Goal: Communication & Community: Answer question/provide support

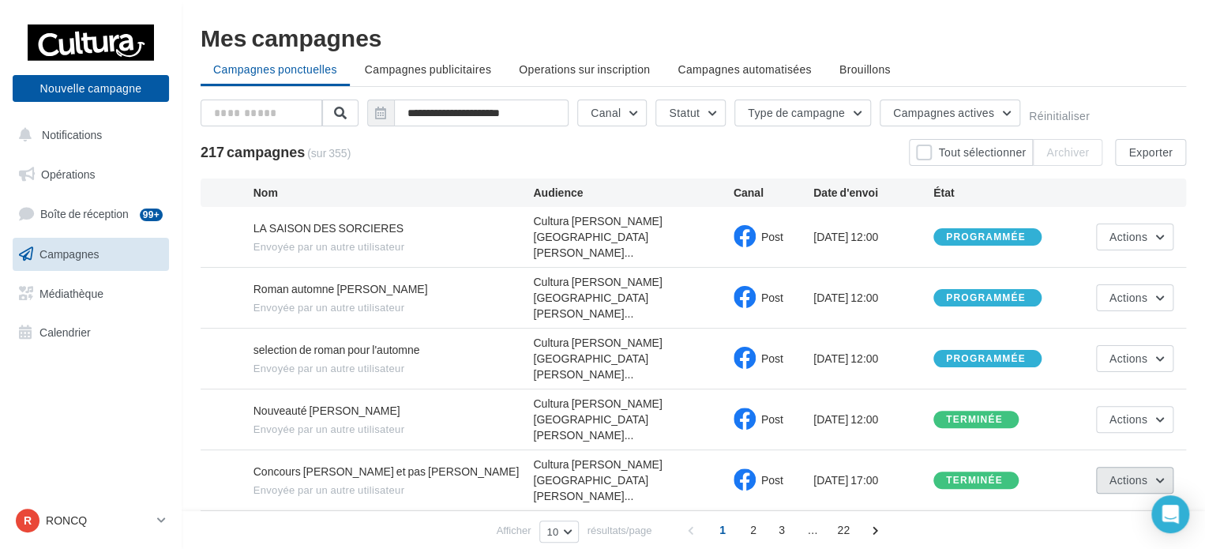
click at [1155, 467] on button "Actions" at bounding box center [1134, 480] width 77 height 27
click at [1105, 497] on button "Voir les résultats" at bounding box center [1094, 517] width 158 height 41
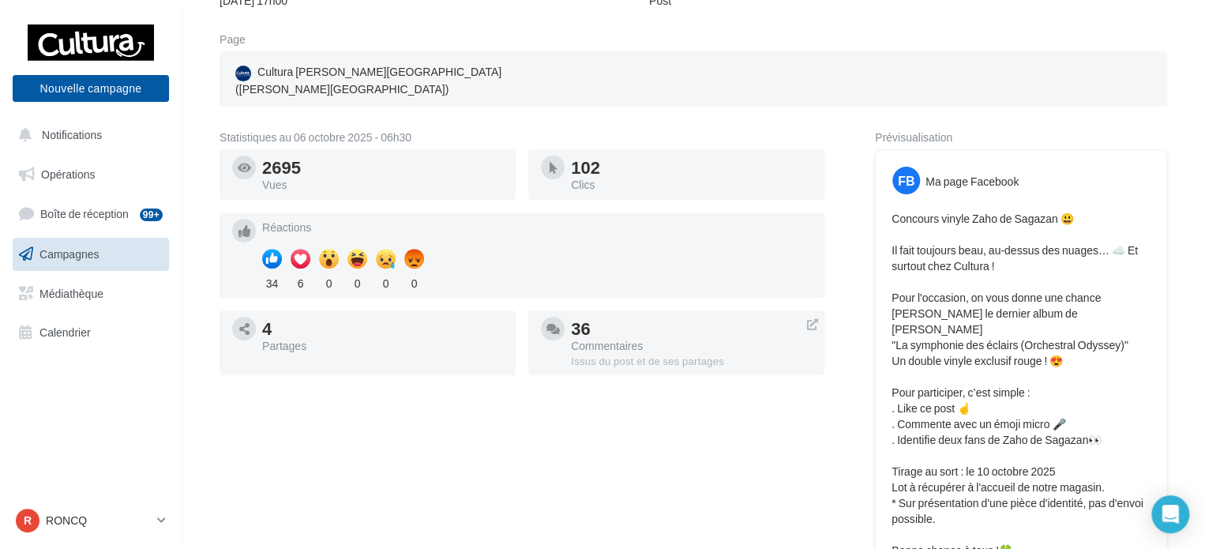
scroll to position [158, 0]
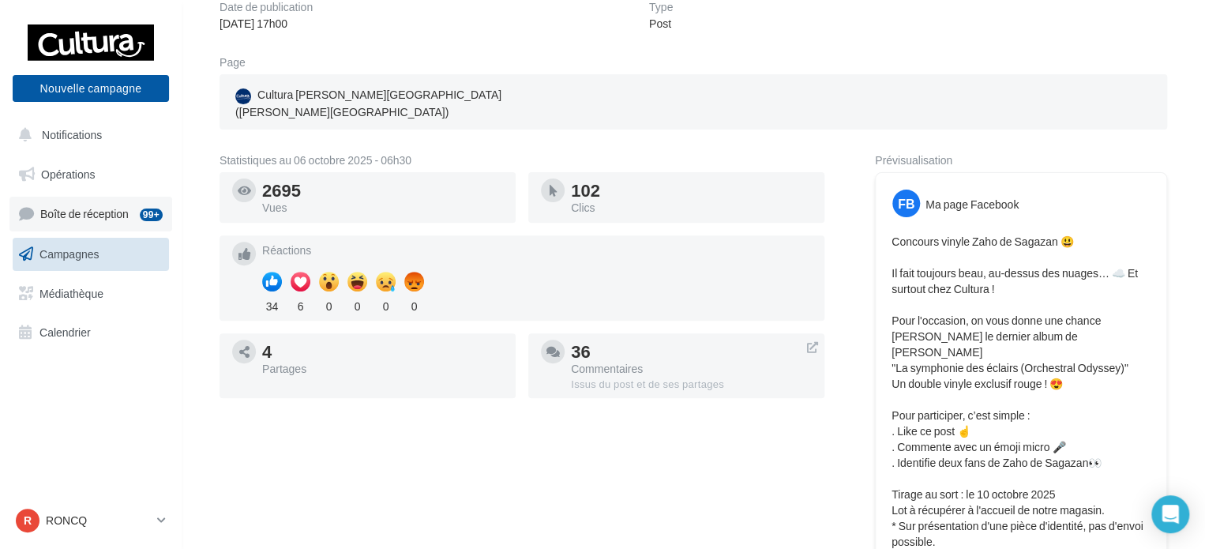
click at [101, 201] on link "Boîte de réception 99+" at bounding box center [90, 214] width 163 height 34
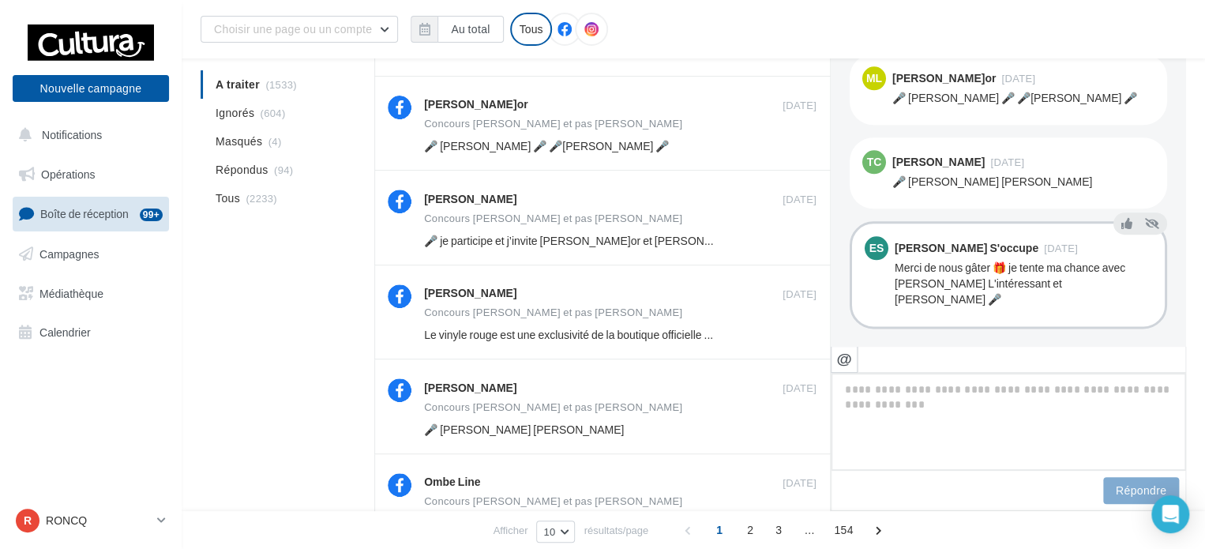
scroll to position [316, 0]
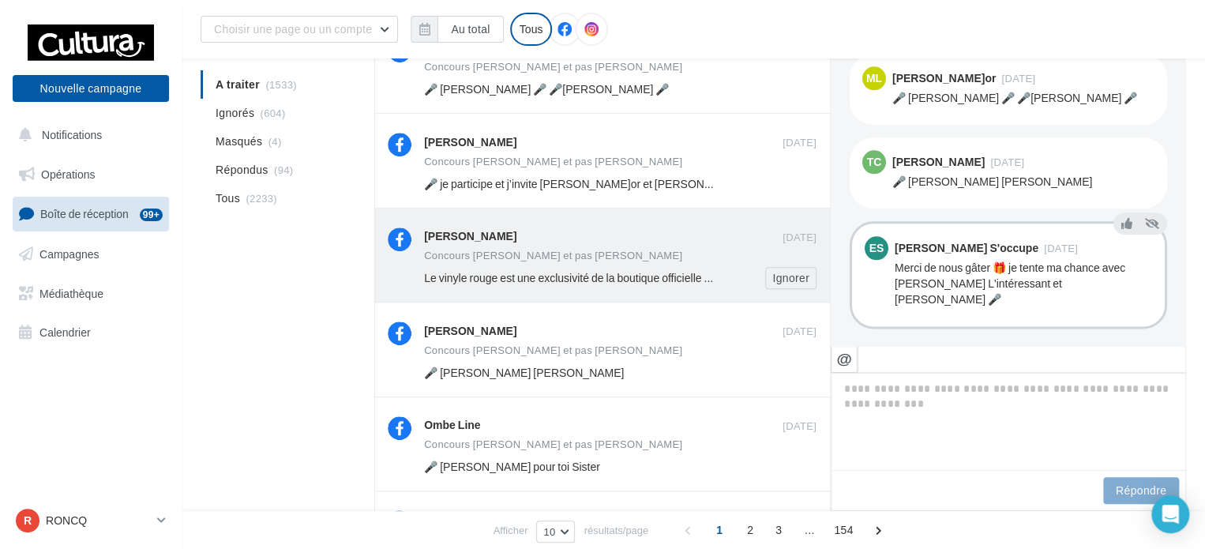
click at [666, 246] on div "[PERSON_NAME]" at bounding box center [603, 237] width 358 height 20
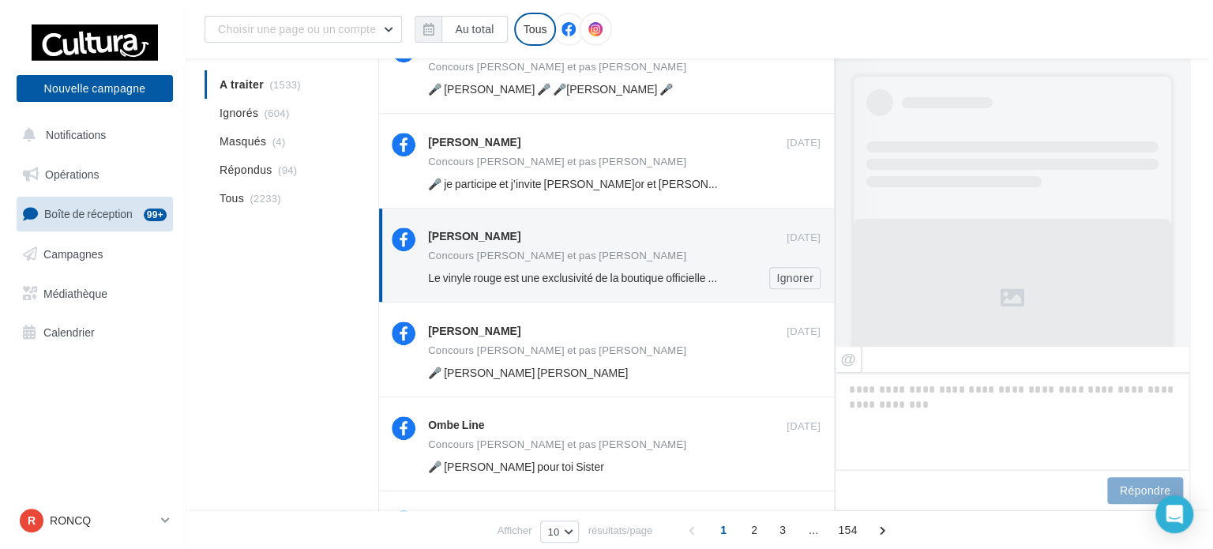
scroll to position [946, 0]
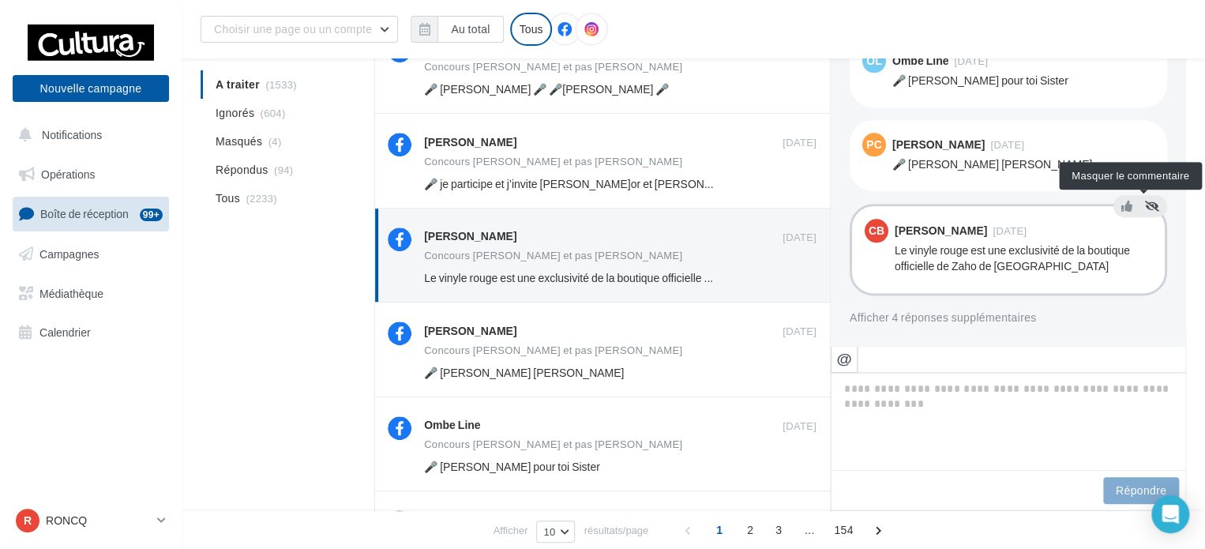
click at [1145, 209] on icon at bounding box center [1152, 206] width 14 height 11
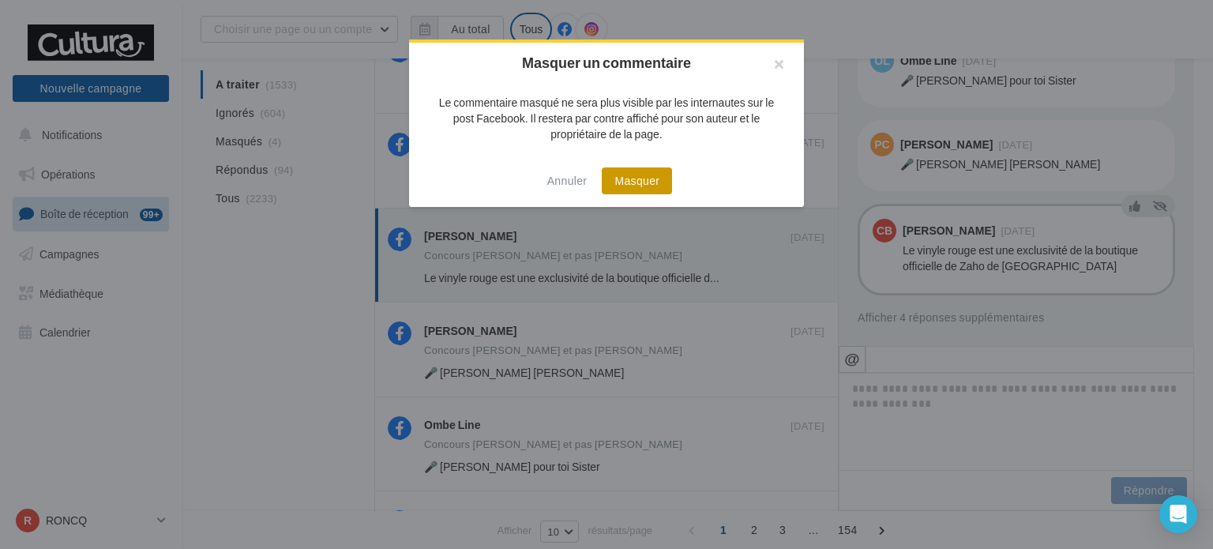
click at [617, 176] on button "Masquer" at bounding box center [637, 180] width 70 height 27
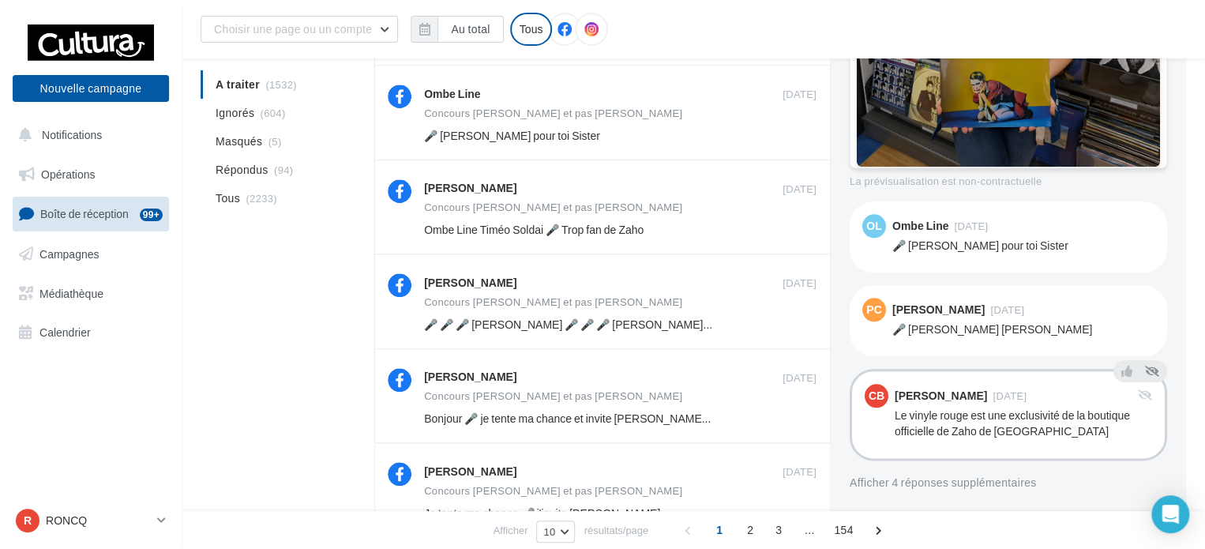
scroll to position [632, 0]
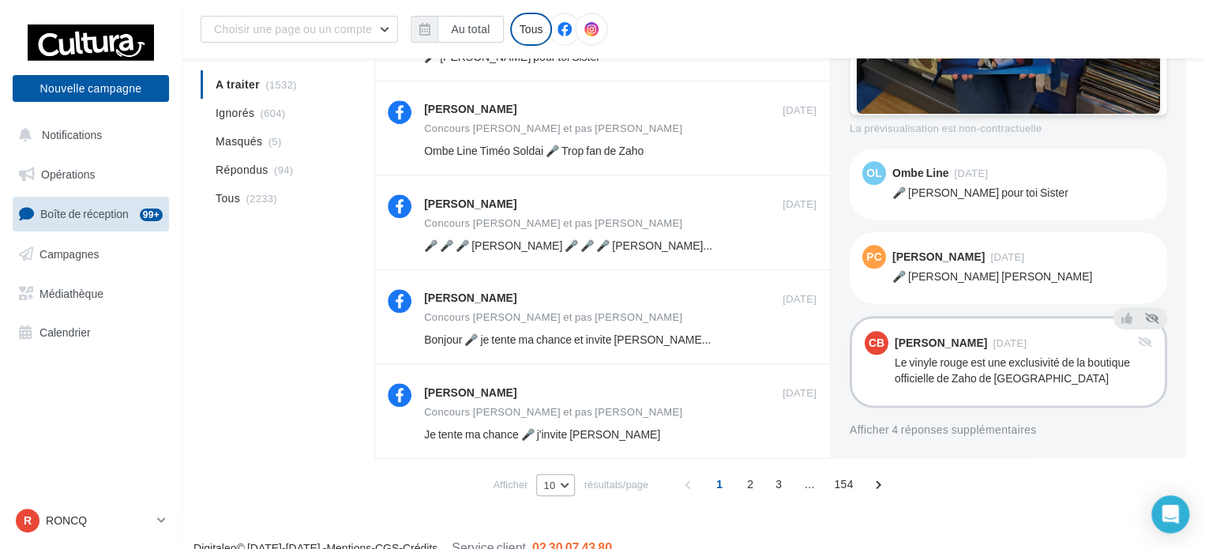
click at [543, 480] on span "10" at bounding box center [549, 484] width 12 height 13
click at [546, 429] on button "25" at bounding box center [591, 429] width 111 height 28
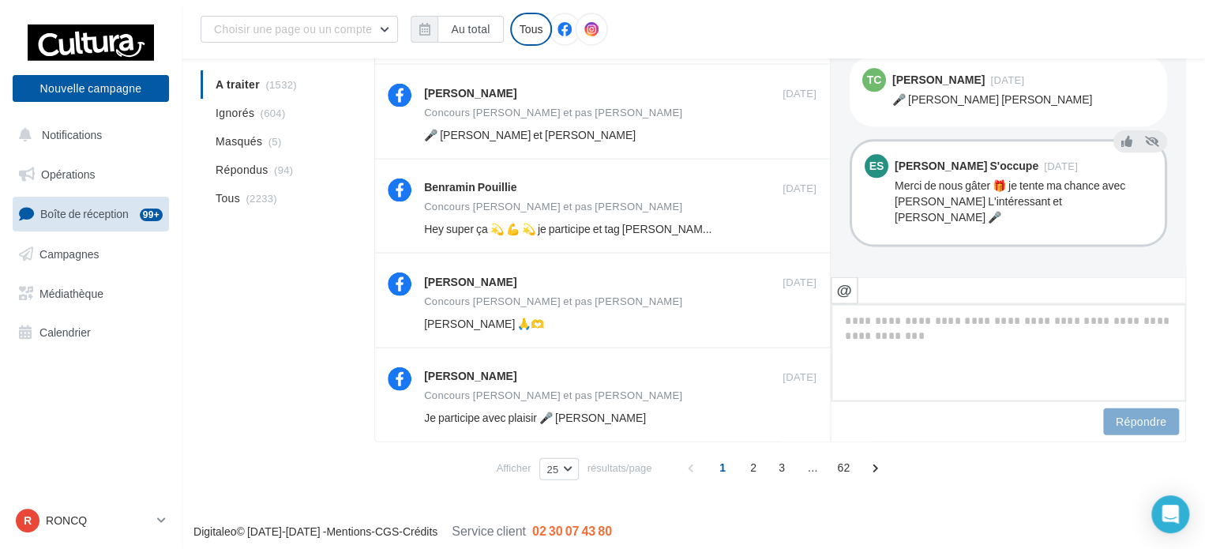
scroll to position [1596, 0]
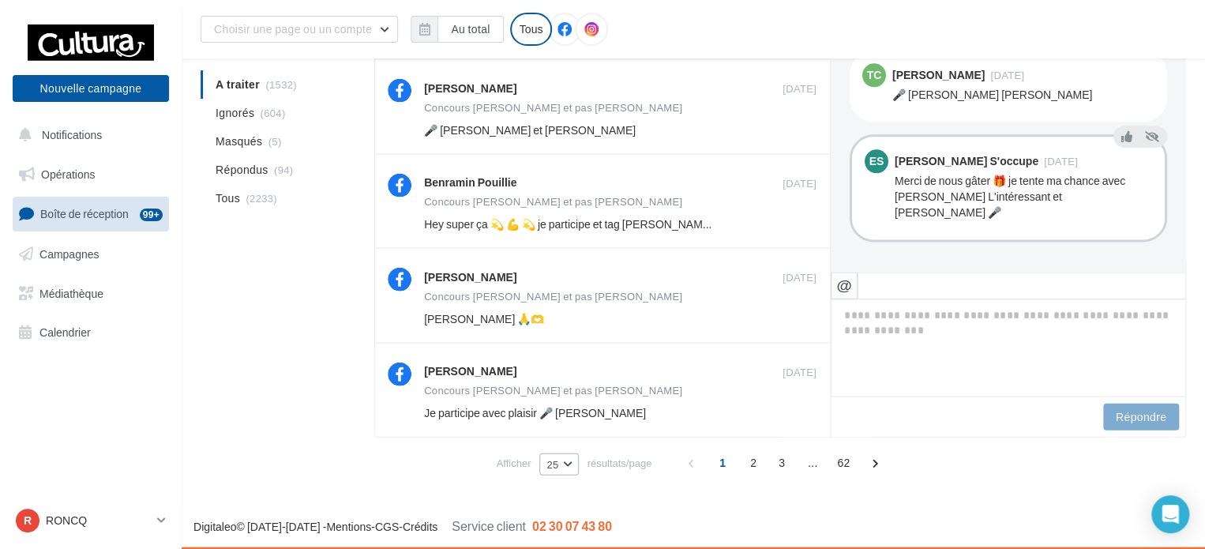
click at [556, 467] on span "25" at bounding box center [552, 464] width 12 height 13
click at [565, 430] on button "50" at bounding box center [594, 436] width 111 height 28
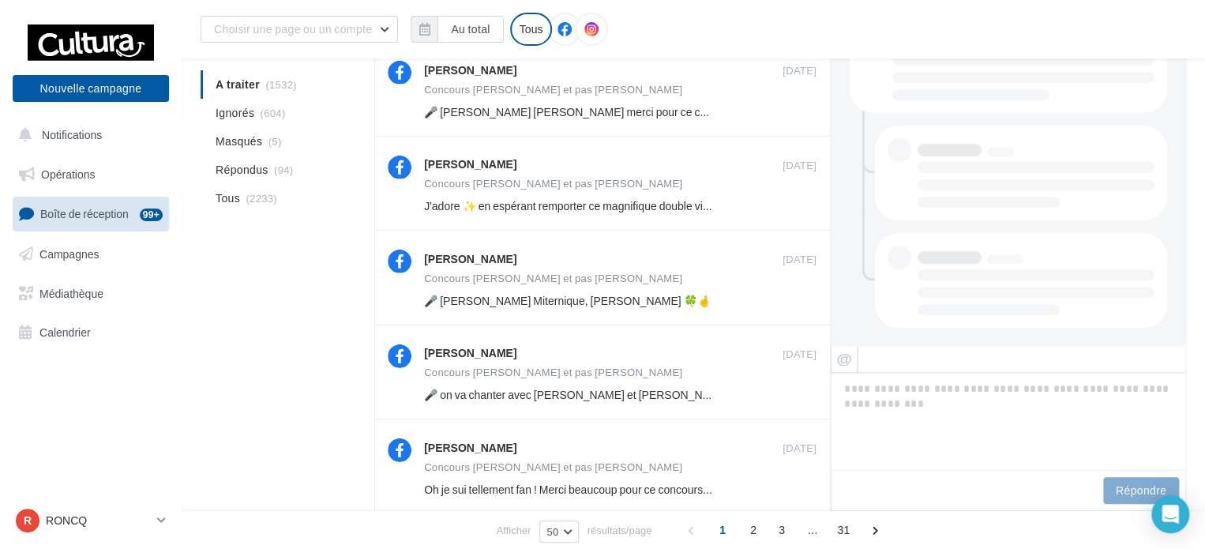
scroll to position [2274, 0]
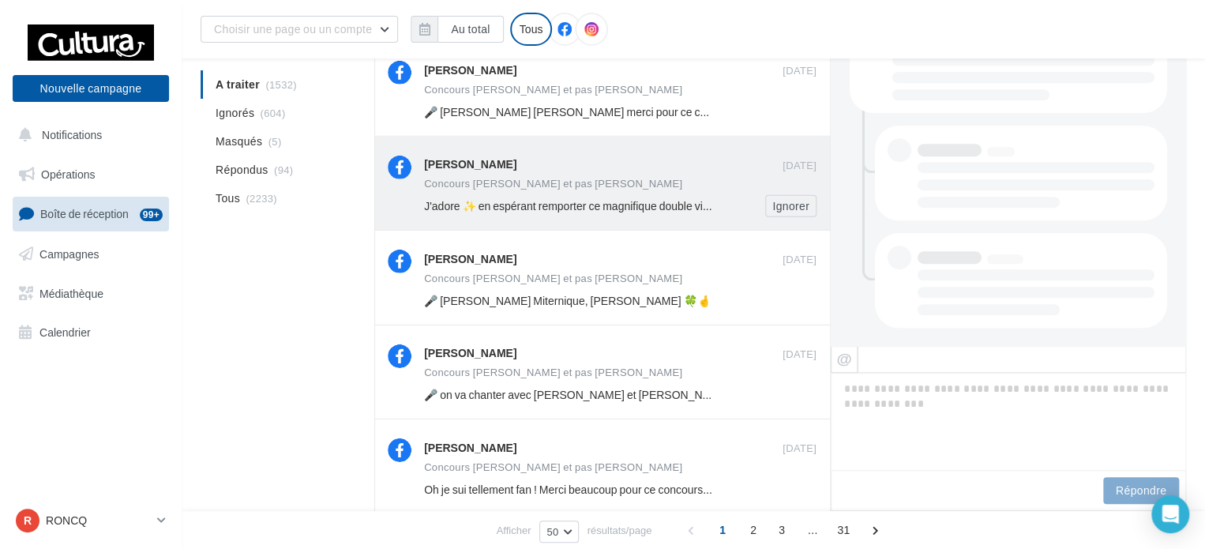
click at [576, 198] on div "J'adore ✨ en espérant remporter ce magnifique double vinyle [PERSON_NAME] [PERS…" at bounding box center [569, 206] width 290 height 16
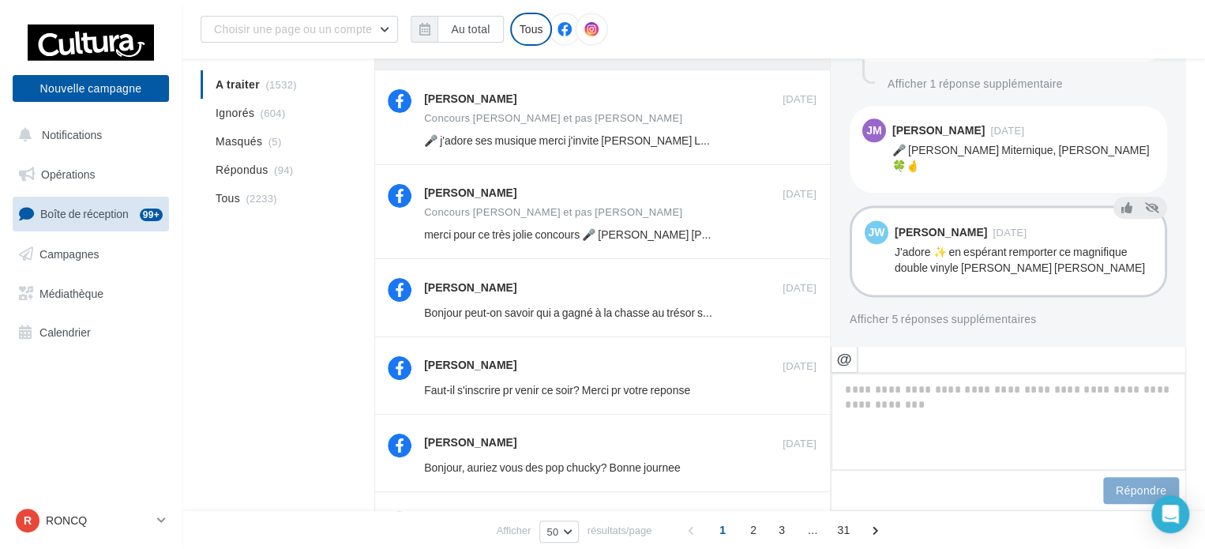
scroll to position [2827, 0]
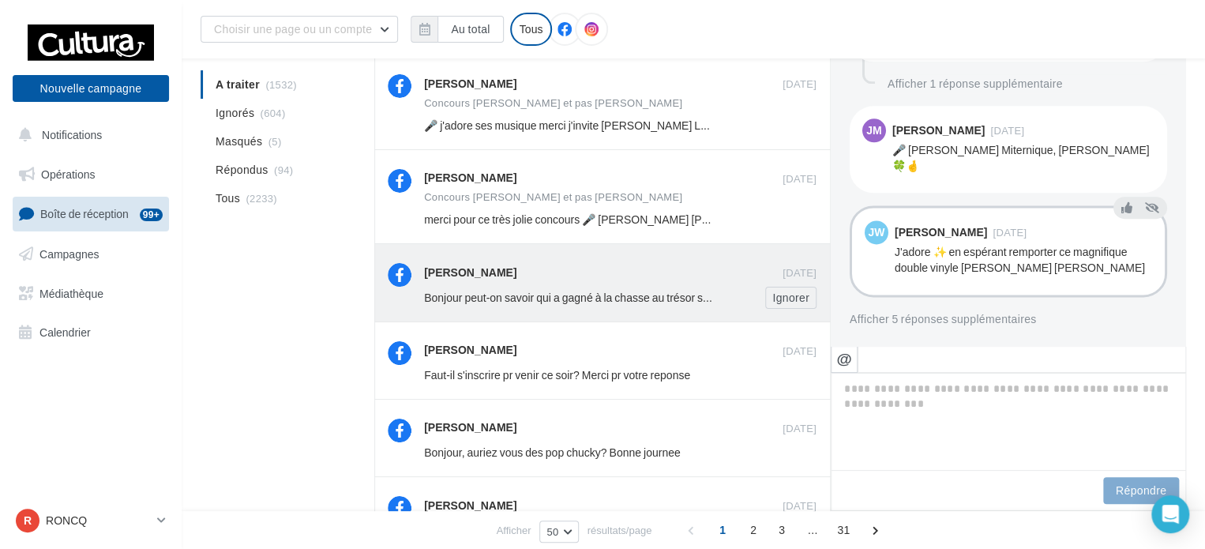
click at [553, 307] on div "Bonjour peut-on savoir qui a gagné à la chasse au trésor svp? Ignorer" at bounding box center [626, 298] width 405 height 22
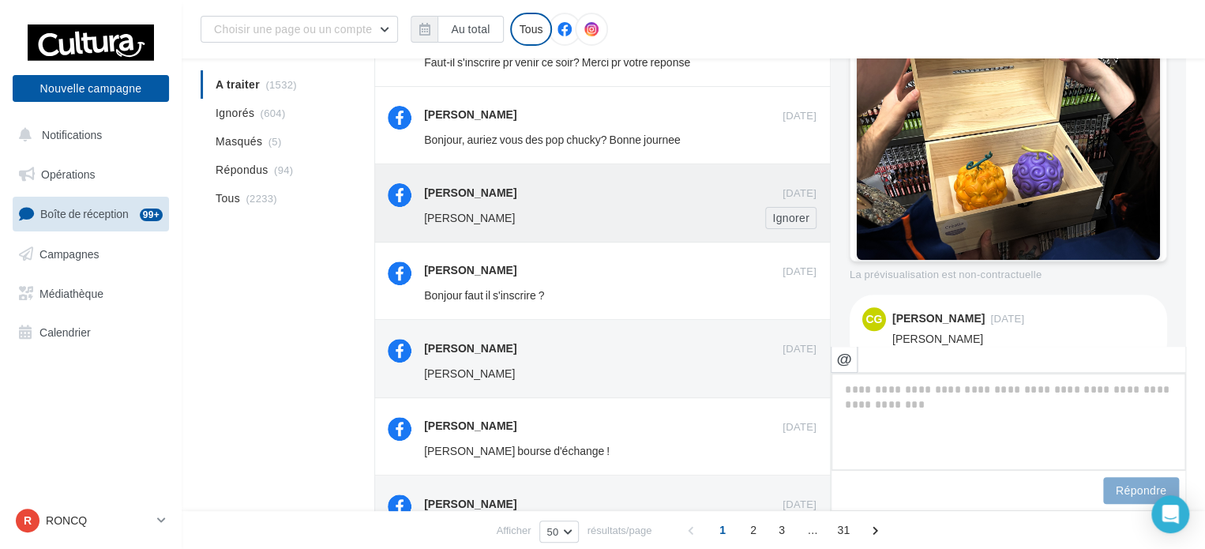
scroll to position [3142, 0]
